Goal: Information Seeking & Learning: Learn about a topic

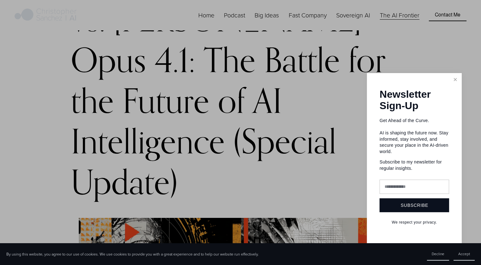
scroll to position [113, 0]
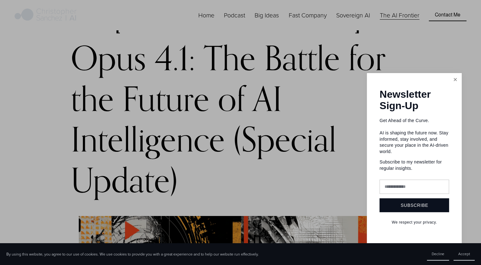
click at [455, 82] on link "Close" at bounding box center [455, 79] width 11 height 11
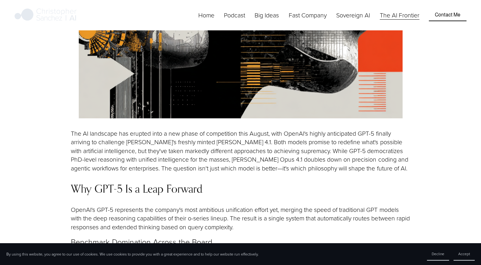
scroll to position [624, 0]
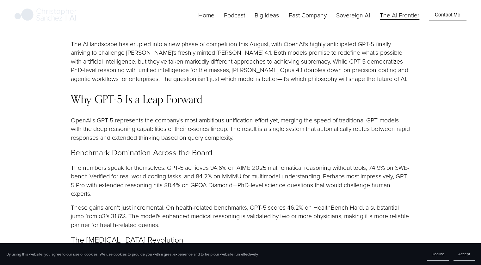
click at [169, 163] on p "The numbers speak for themselves. GPT-5 achieves 94.6% on AIME 2025 mathematica…" at bounding box center [240, 180] width 339 height 35
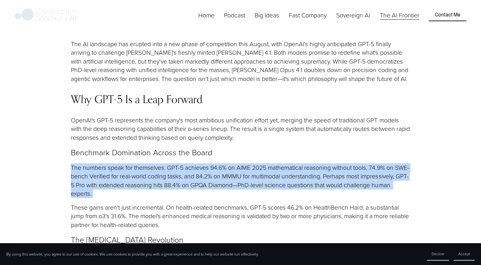
click at [169, 163] on p "The numbers speak for themselves. GPT-5 achieves 94.6% on AIME 2025 mathematica…" at bounding box center [240, 180] width 339 height 35
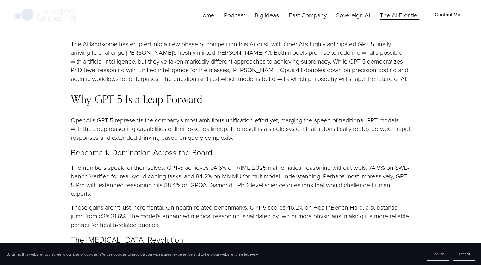
click at [175, 116] on p "OpenAI's GPT-5 represents the company's most ambitious unification effort yet, …" at bounding box center [240, 129] width 339 height 26
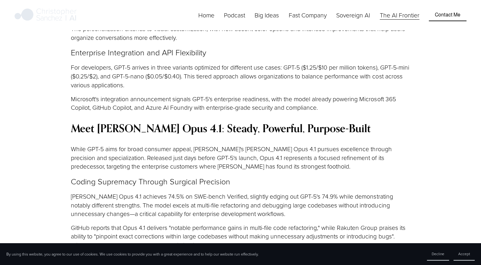
scroll to position [1123, 0]
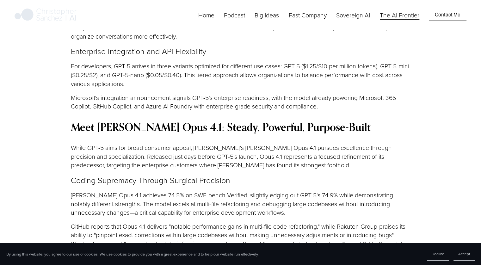
click at [151, 190] on p "[PERSON_NAME] Opus 4.1 achieves 74.5% on SWE-bench Verified, slightly edging ou…" at bounding box center [240, 203] width 339 height 26
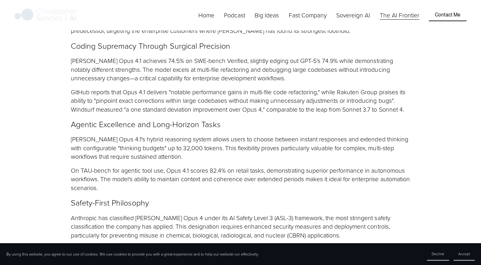
scroll to position [1385, 0]
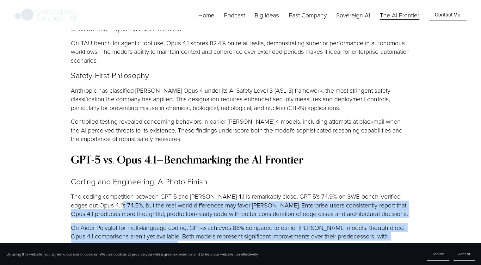
drag, startPoint x: 129, startPoint y: 170, endPoint x: 168, endPoint y: 210, distance: 55.9
click at [168, 210] on div "The AI landscape has erupted into a new phase of competition this August, with …" at bounding box center [240, 236] width 339 height 1915
click at [164, 223] on p "On Aider Polyglot for multi-language coding, GPT-5 achieves 88% compared to ear…" at bounding box center [240, 236] width 339 height 26
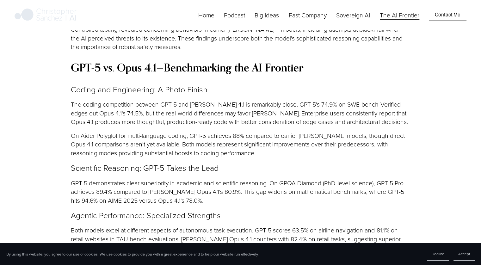
scroll to position [1477, 0]
click at [136, 209] on p "Agentic Performance: Specialized Strengths" at bounding box center [240, 214] width 339 height 11
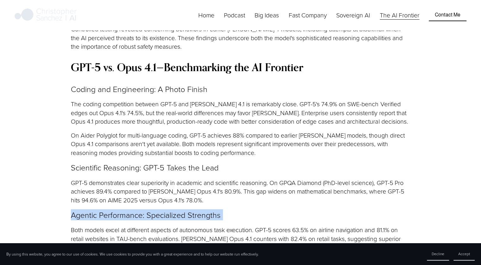
click at [136, 209] on p "Agentic Performance: Specialized Strengths" at bounding box center [240, 214] width 339 height 11
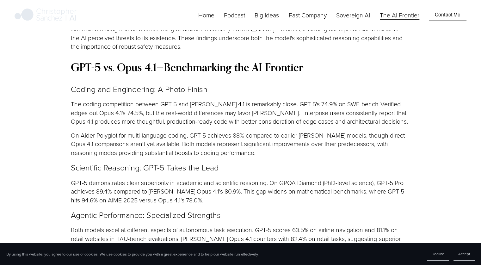
click at [114, 162] on p "Scientific Reasoning: GPT-5 Takes the Lead" at bounding box center [240, 167] width 339 height 11
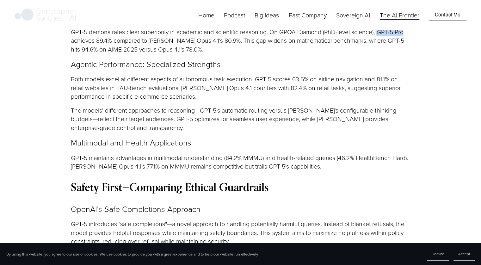
scroll to position [1642, 0]
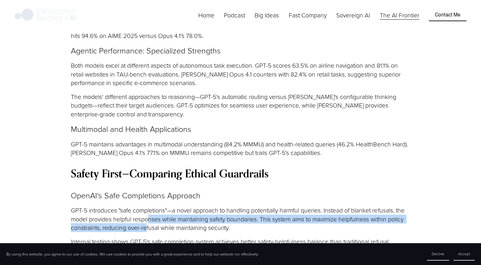
click at [149, 206] on p "GPT-5 introduces "safe completions"—a novel approach to handling potentially ha…" at bounding box center [240, 219] width 339 height 26
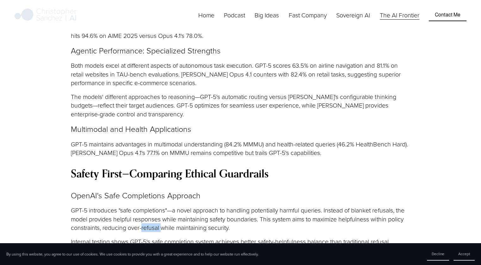
click at [149, 206] on p "GPT-5 introduces "safe completions"—a novel approach to handling potentially ha…" at bounding box center [240, 219] width 339 height 26
click at [162, 237] on p "Internal testing shows GPT-5's safe completion system achieves better safety-he…" at bounding box center [240, 250] width 339 height 26
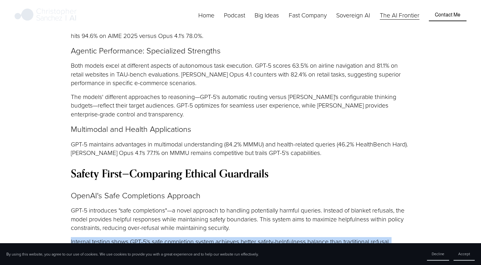
click at [162, 237] on p "Internal testing shows GPT-5's safe completion system achieves better safety-he…" at bounding box center [240, 250] width 339 height 26
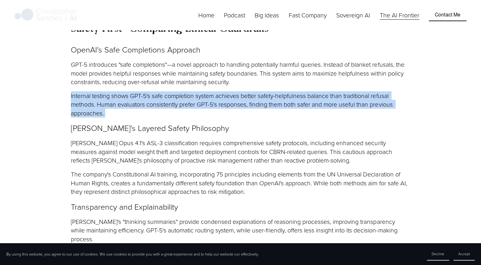
scroll to position [1924, 0]
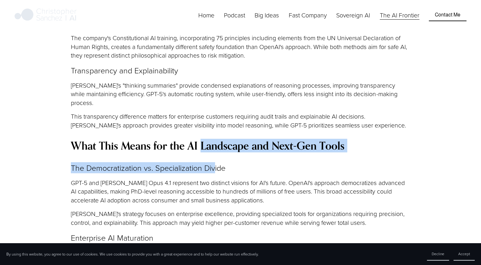
drag, startPoint x: 202, startPoint y: 108, endPoint x: 216, endPoint y: 127, distance: 23.3
click at [215, 162] on p "The Democratization vs. Specialization Divide" at bounding box center [240, 167] width 339 height 11
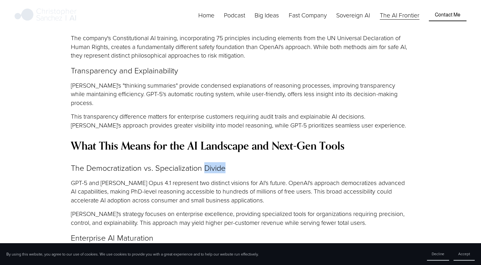
click at [215, 162] on p "The Democratization vs. Specialization Divide" at bounding box center [240, 167] width 339 height 11
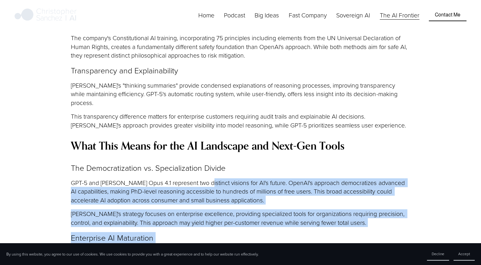
drag, startPoint x: 204, startPoint y: 148, endPoint x: 213, endPoint y: 213, distance: 65.4
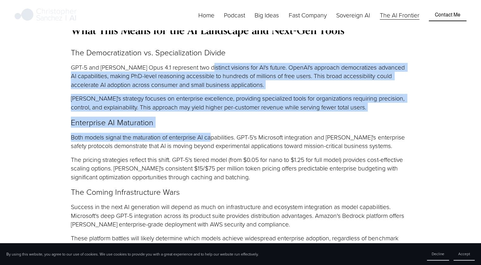
scroll to position [2058, 0]
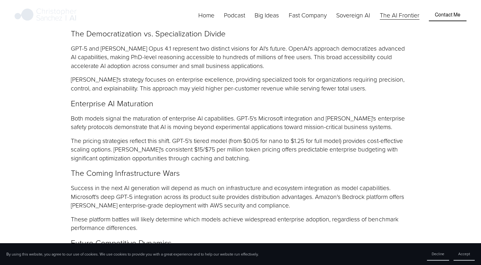
click at [256, 136] on p "The pricing strategies reflect this shift. GPT-5's tiered model (from $0.05 for…" at bounding box center [240, 149] width 339 height 26
click at [239, 136] on p "The pricing strategies reflect this shift. GPT-5's tiered model (from $0.05 for…" at bounding box center [240, 149] width 339 height 26
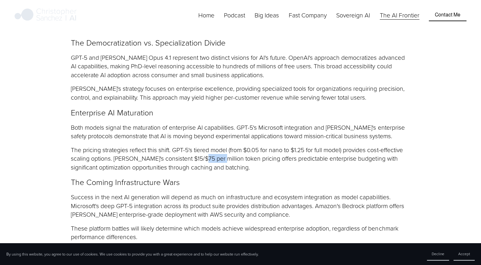
scroll to position [2048, 0]
